Goal: Information Seeking & Learning: Learn about a topic

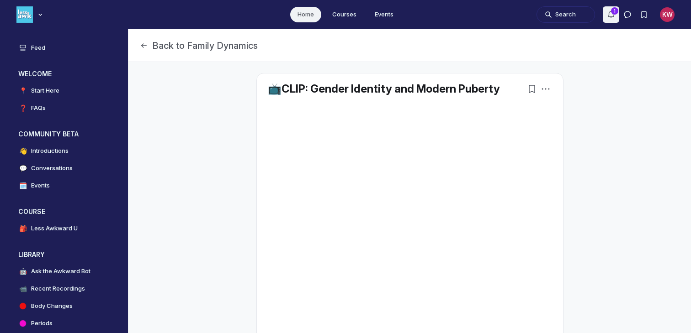
scroll to position [254, 0]
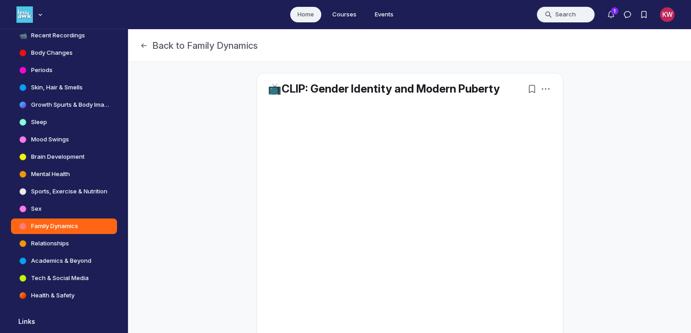
click at [572, 16] on button "Search" at bounding box center [565, 14] width 58 height 16
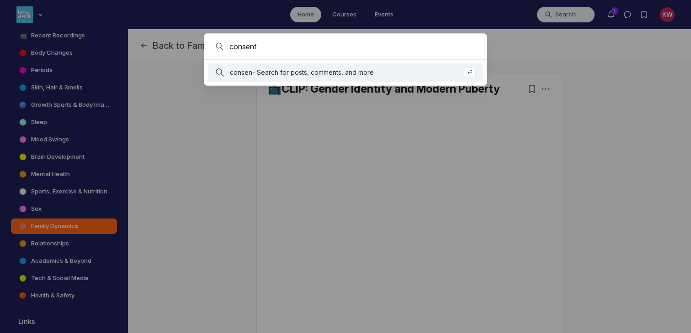
type input "consent"
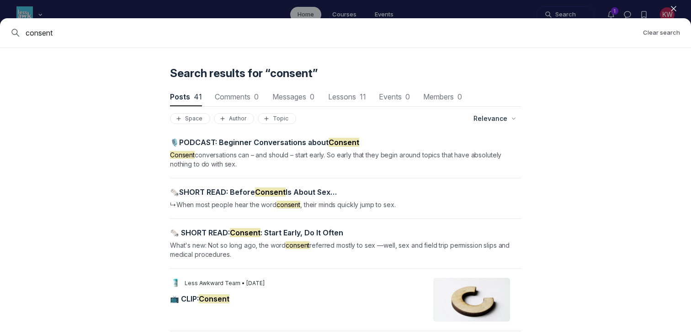
scroll to position [116, 0]
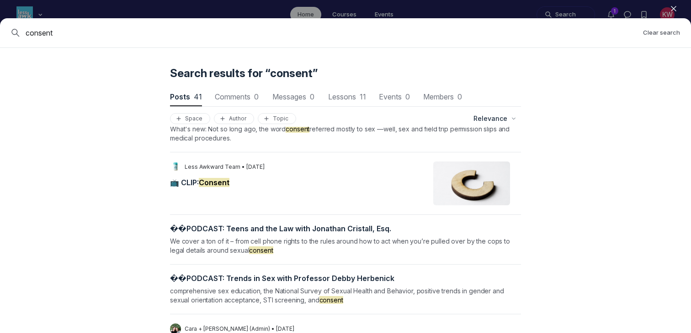
click at [210, 179] on mark "Consent" at bounding box center [214, 182] width 31 height 9
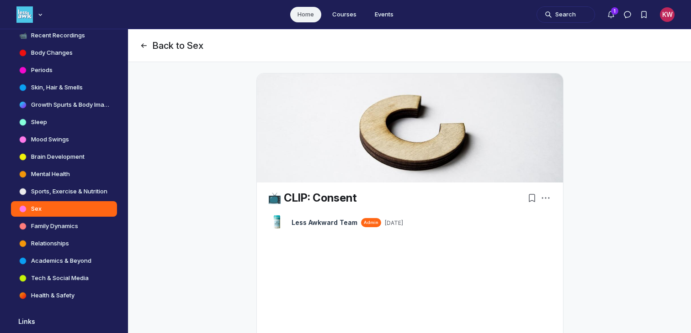
click at [149, 41] on button "Back to Sex" at bounding box center [171, 45] width 64 height 13
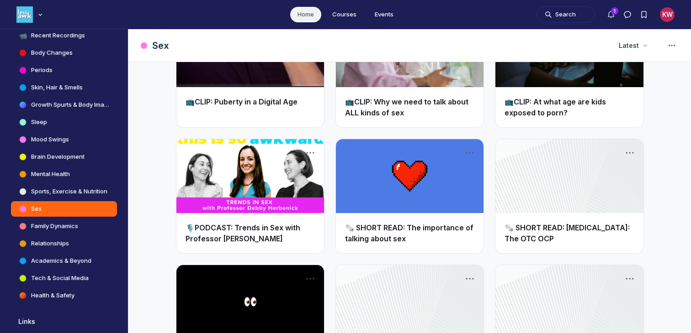
scroll to position [700, 0]
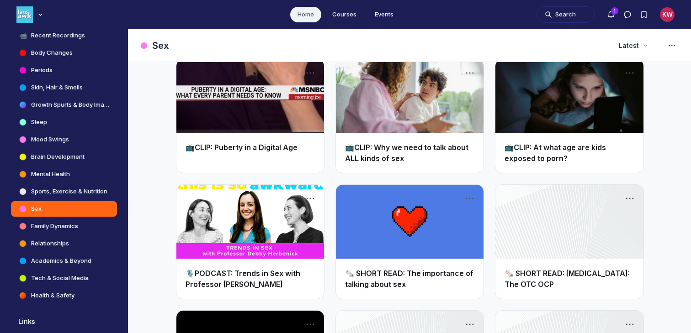
click at [363, 147] on link "📺CLIP: Why we need to talk about ALL kinds of sex" at bounding box center [406, 153] width 123 height 20
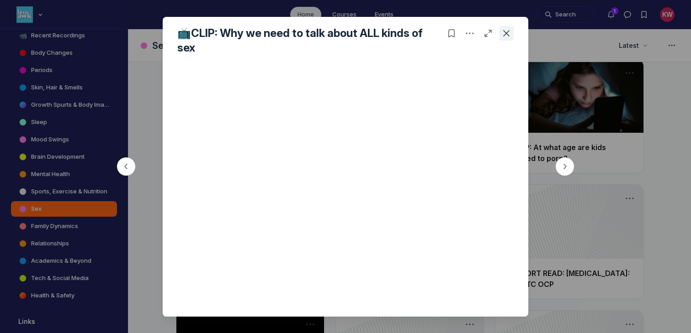
click at [507, 29] on icon "Close post" at bounding box center [506, 33] width 9 height 9
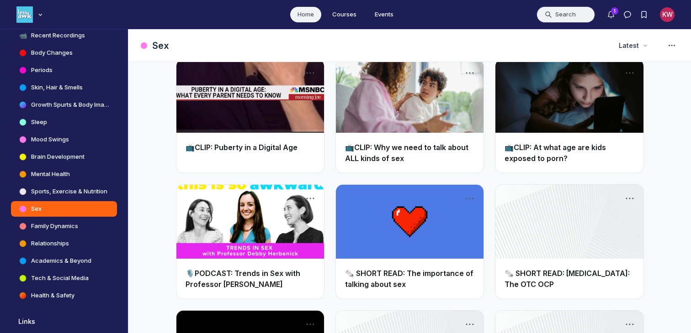
click at [549, 19] on button "Search" at bounding box center [565, 14] width 58 height 16
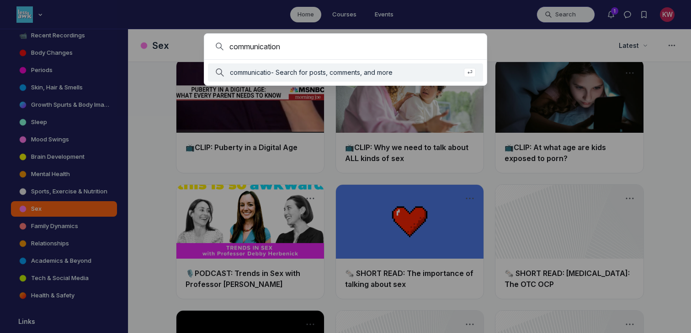
type input "communication"
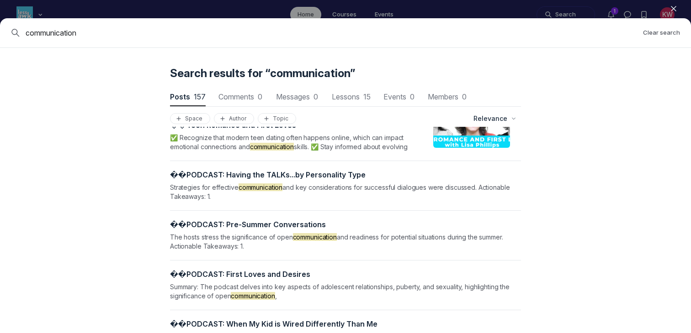
scroll to position [605, 0]
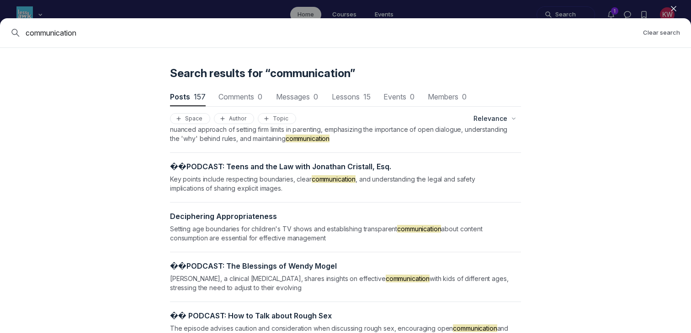
click at [673, 11] on icon "button" at bounding box center [673, 8] width 9 height 9
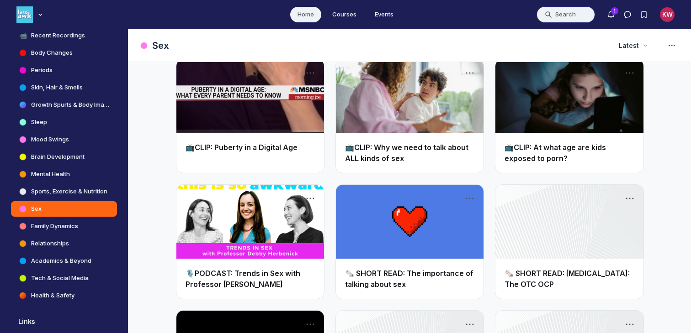
click at [564, 13] on button "Search" at bounding box center [565, 14] width 58 height 16
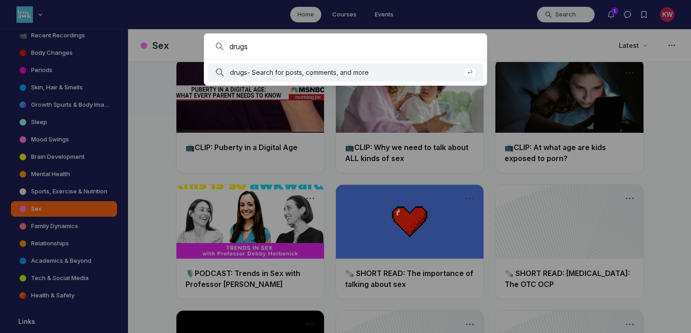
type input "drugs"
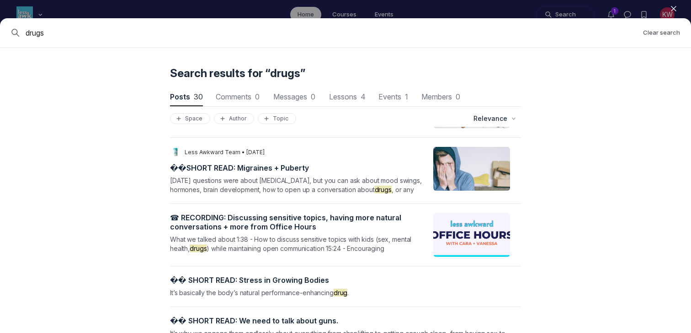
scroll to position [1401, 0]
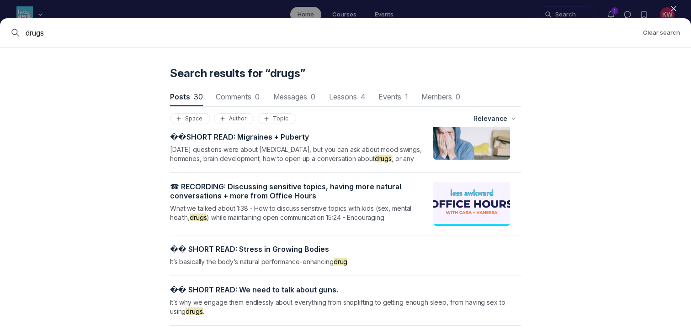
click at [670, 8] on icon "button" at bounding box center [673, 8] width 9 height 9
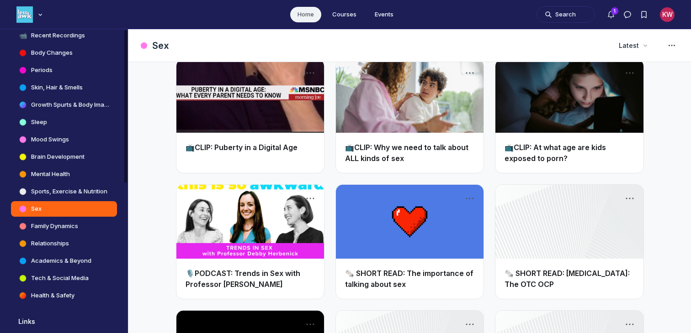
click at [47, 153] on h4 "Brain Development" at bounding box center [57, 157] width 53 height 9
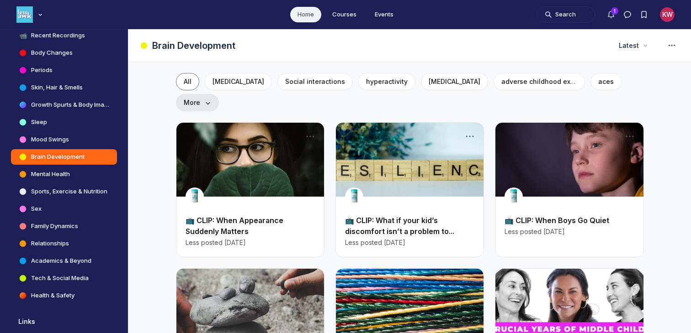
click at [211, 98] on span "More" at bounding box center [197, 102] width 27 height 9
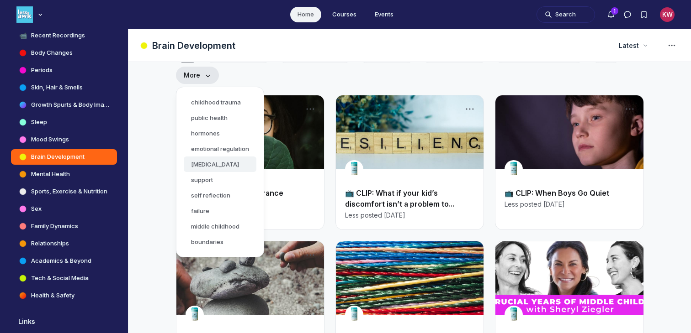
scroll to position [17, 0]
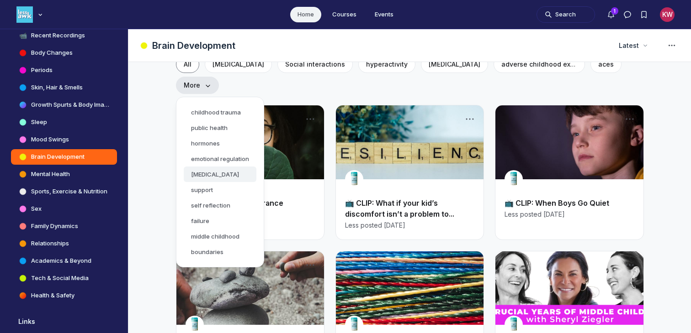
click at [256, 167] on button "[MEDICAL_DATA]" at bounding box center [220, 175] width 73 height 16
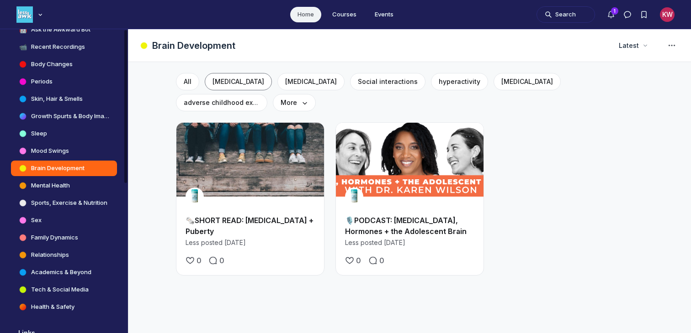
scroll to position [244, 0]
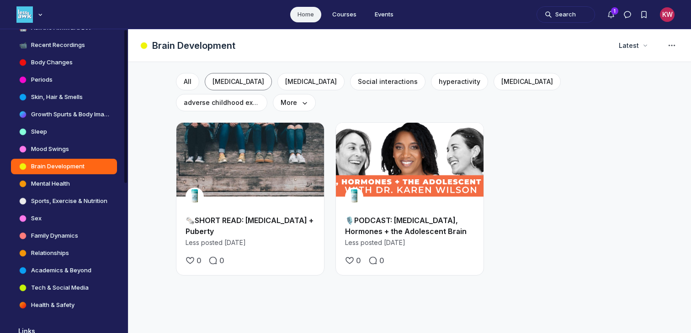
click at [33, 312] on link "Health & Safety" at bounding box center [64, 306] width 106 height 16
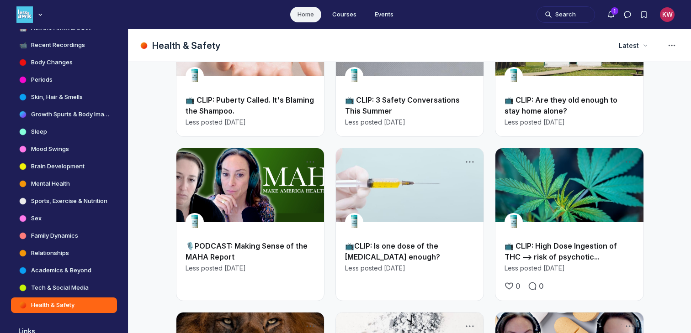
scroll to position [269, 0]
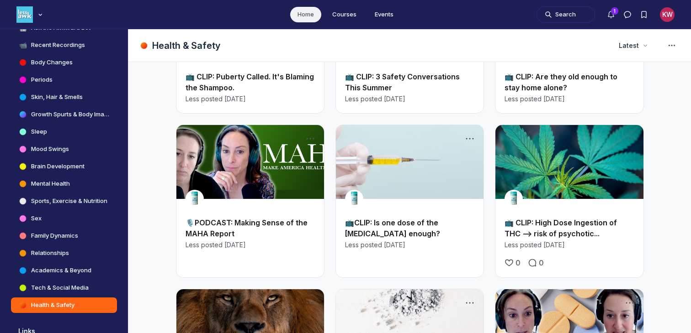
click at [562, 231] on link "📺 CLIP: High Dose Ingestion of THC --> risk of psychotic..." at bounding box center [560, 228] width 112 height 20
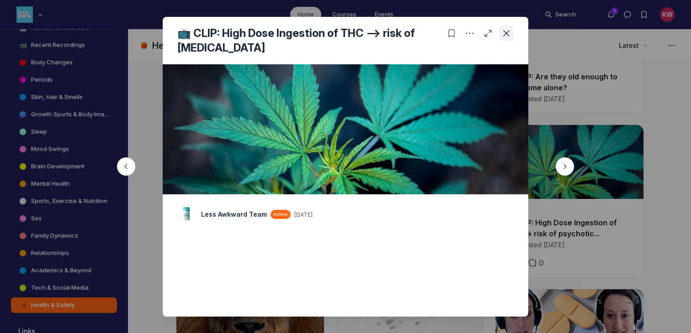
click at [511, 35] on button "Close post" at bounding box center [506, 33] width 15 height 15
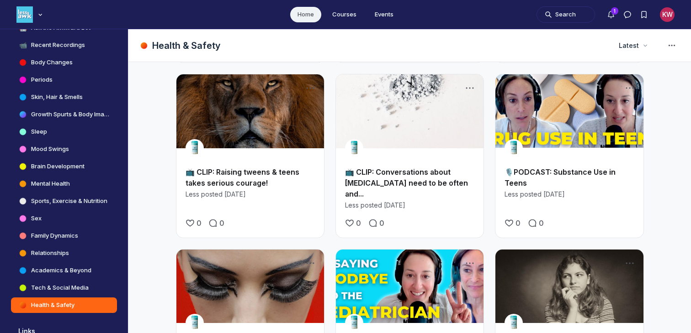
scroll to position [481, 0]
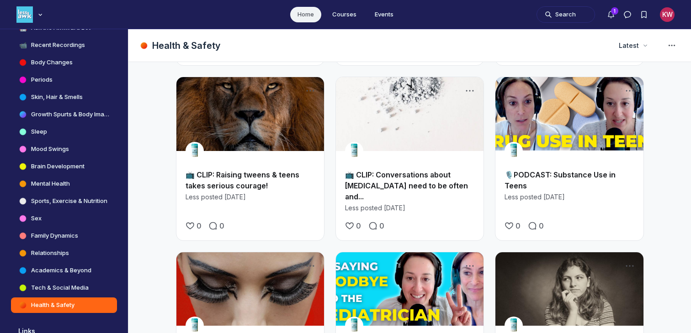
click at [402, 181] on link "📺 CLIP: Conversations about [MEDICAL_DATA] need to be often and..." at bounding box center [406, 185] width 123 height 31
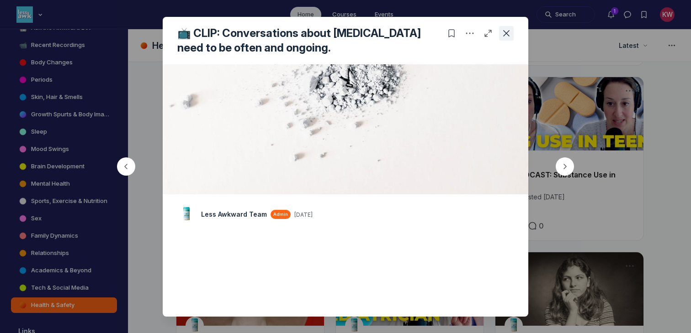
click at [509, 36] on icon "Close post" at bounding box center [506, 33] width 9 height 9
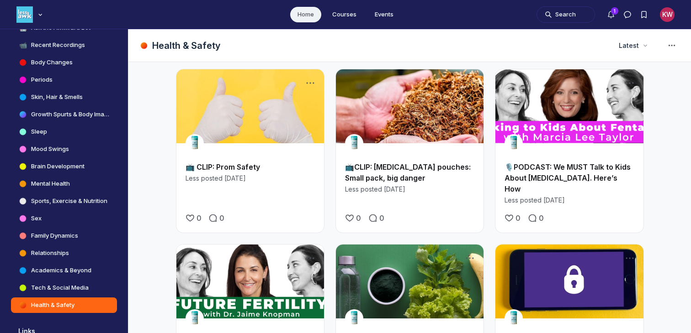
scroll to position [829, 0]
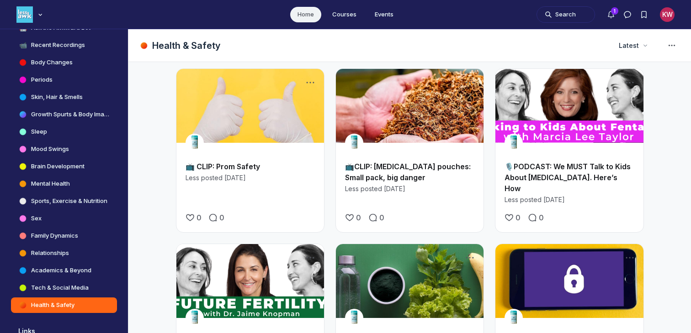
click at [373, 165] on link "📺CLIP: [MEDICAL_DATA] pouches: Small pack, big danger" at bounding box center [408, 172] width 126 height 20
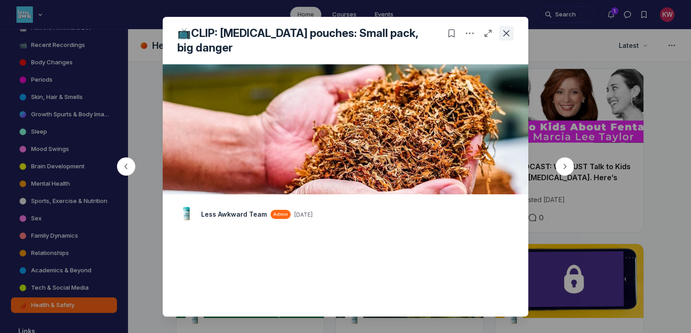
click at [509, 36] on icon "Close post" at bounding box center [506, 33] width 9 height 9
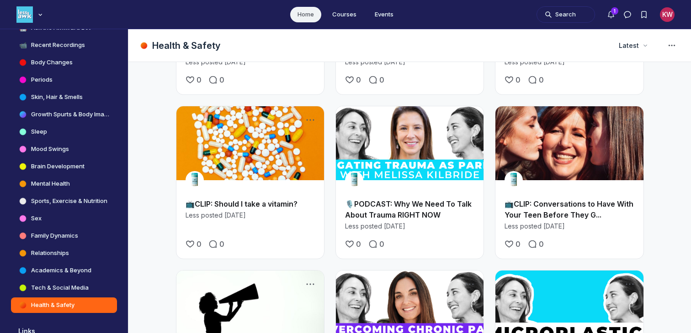
scroll to position [1294, 0]
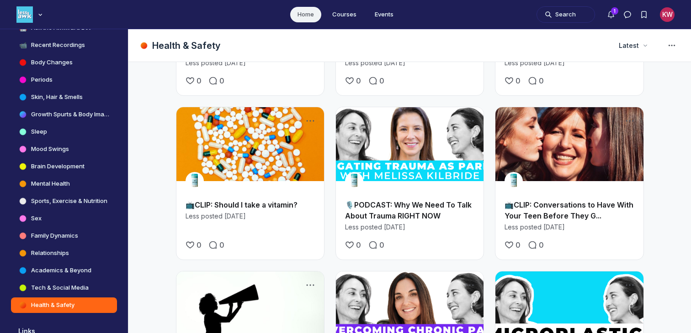
click at [545, 201] on link "📺CLIP: Conversations to Have With Your Teen Before They G..." at bounding box center [568, 211] width 129 height 20
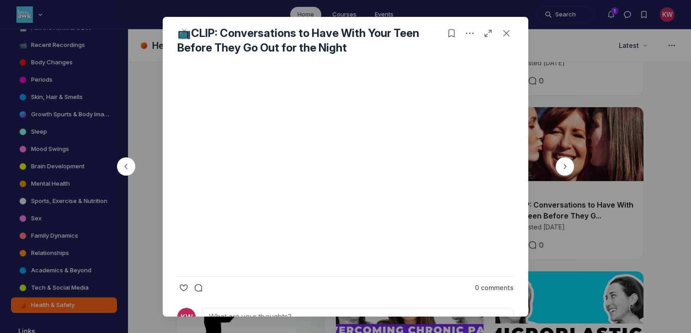
scroll to position [167, 0]
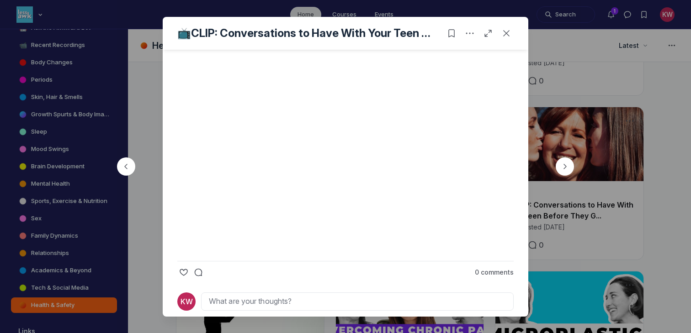
click at [510, 32] on icon "Close post" at bounding box center [506, 33] width 9 height 9
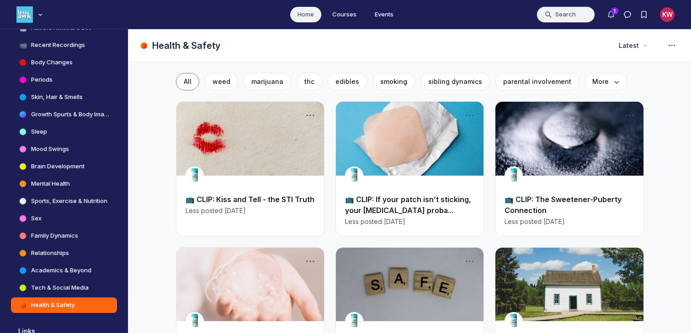
click at [563, 11] on button "Search" at bounding box center [565, 14] width 58 height 16
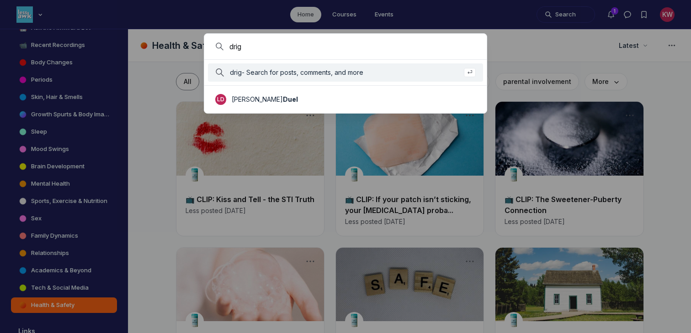
type input "drig"
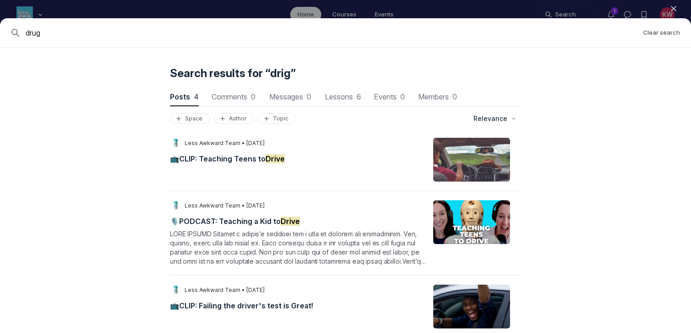
type input "drug"
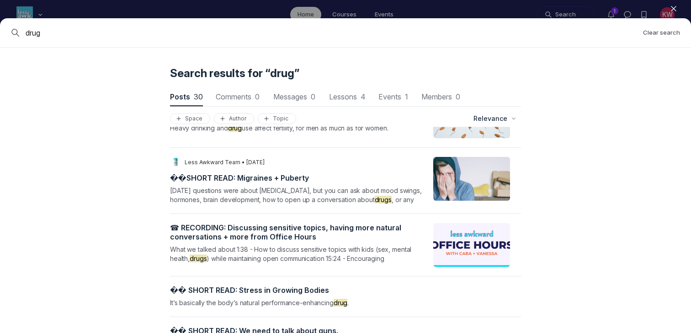
scroll to position [1401, 0]
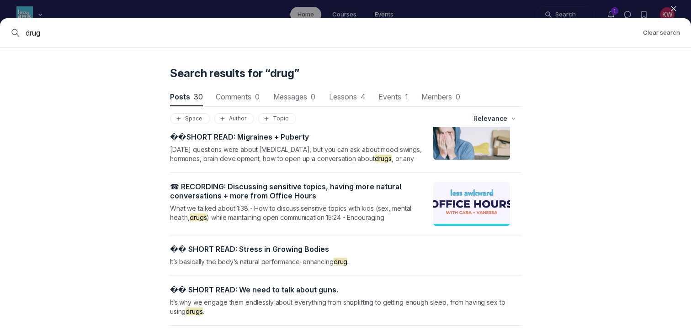
click at [676, 11] on use "button" at bounding box center [673, 8] width 5 height 5
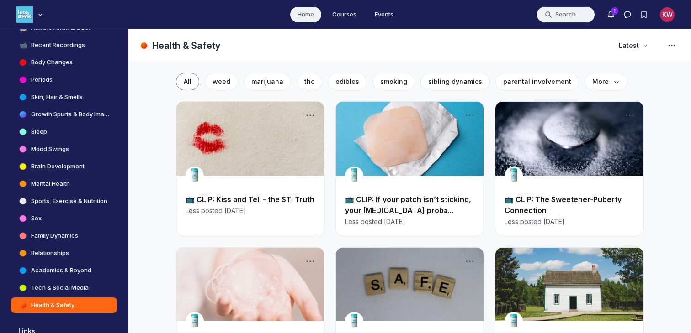
click at [566, 10] on button "Search" at bounding box center [565, 14] width 58 height 16
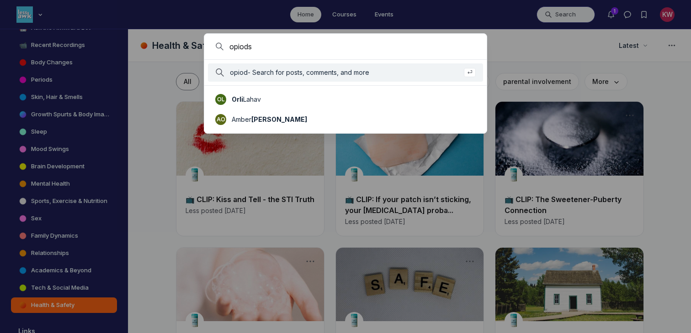
type input "opiods"
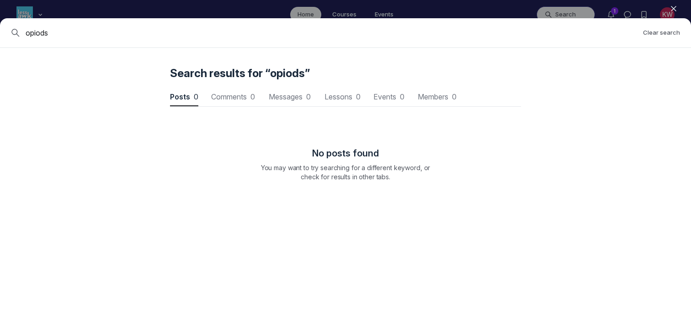
scroll to position [1237, 2753]
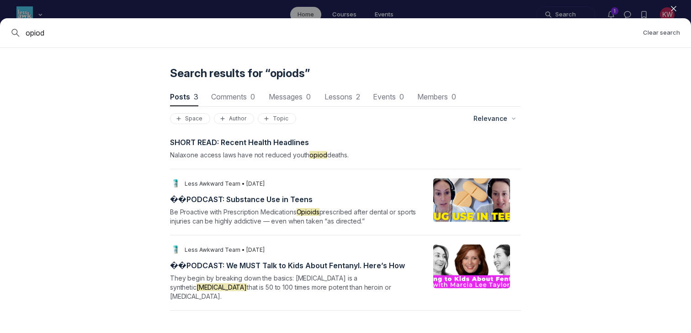
type input "opiod"
drag, startPoint x: 55, startPoint y: 33, endPoint x: 0, endPoint y: 33, distance: 54.8
click at [0, 33] on div "opiod Clear search" at bounding box center [345, 33] width 691 height 30
type input "marijuana"
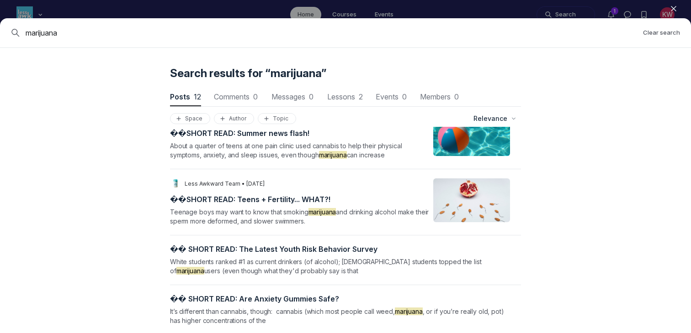
scroll to position [444, 0]
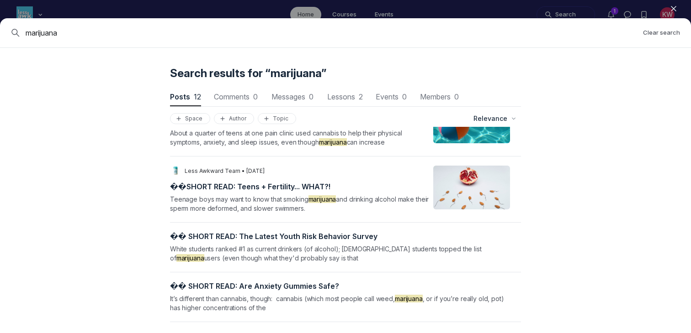
drag, startPoint x: 85, startPoint y: 34, endPoint x: 10, endPoint y: 34, distance: 75.4
click at [10, 34] on div "marijuana Clear search" at bounding box center [345, 33] width 691 height 30
type input "weed"
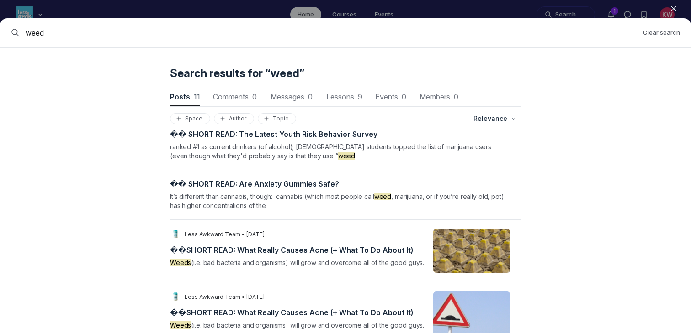
scroll to position [383, 0]
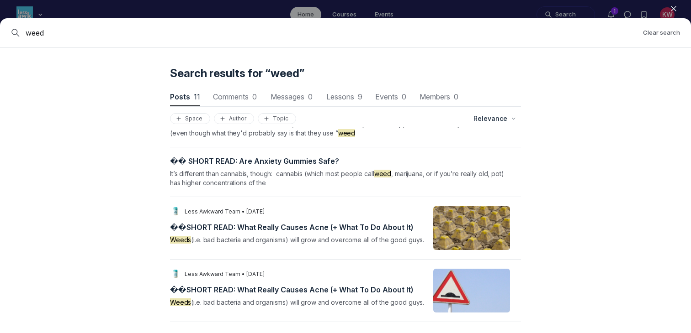
drag, startPoint x: 75, startPoint y: 34, endPoint x: 0, endPoint y: 34, distance: 75.4
click at [0, 34] on div "weed Clear search" at bounding box center [345, 33] width 691 height 30
type input "prescription"
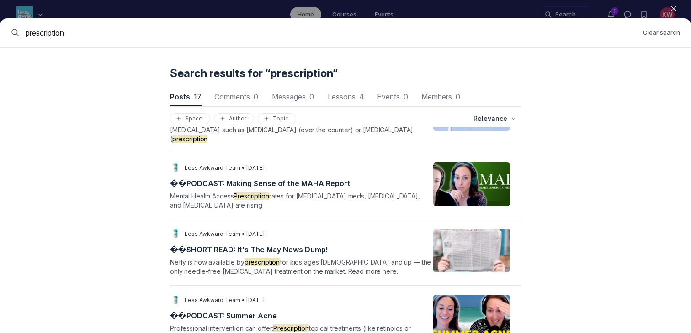
scroll to position [637, 0]
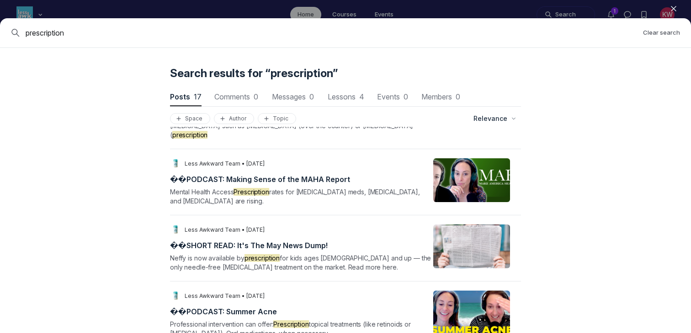
click at [671, 9] on icon "button" at bounding box center [673, 8] width 9 height 9
